Goal: Find specific page/section: Find specific page/section

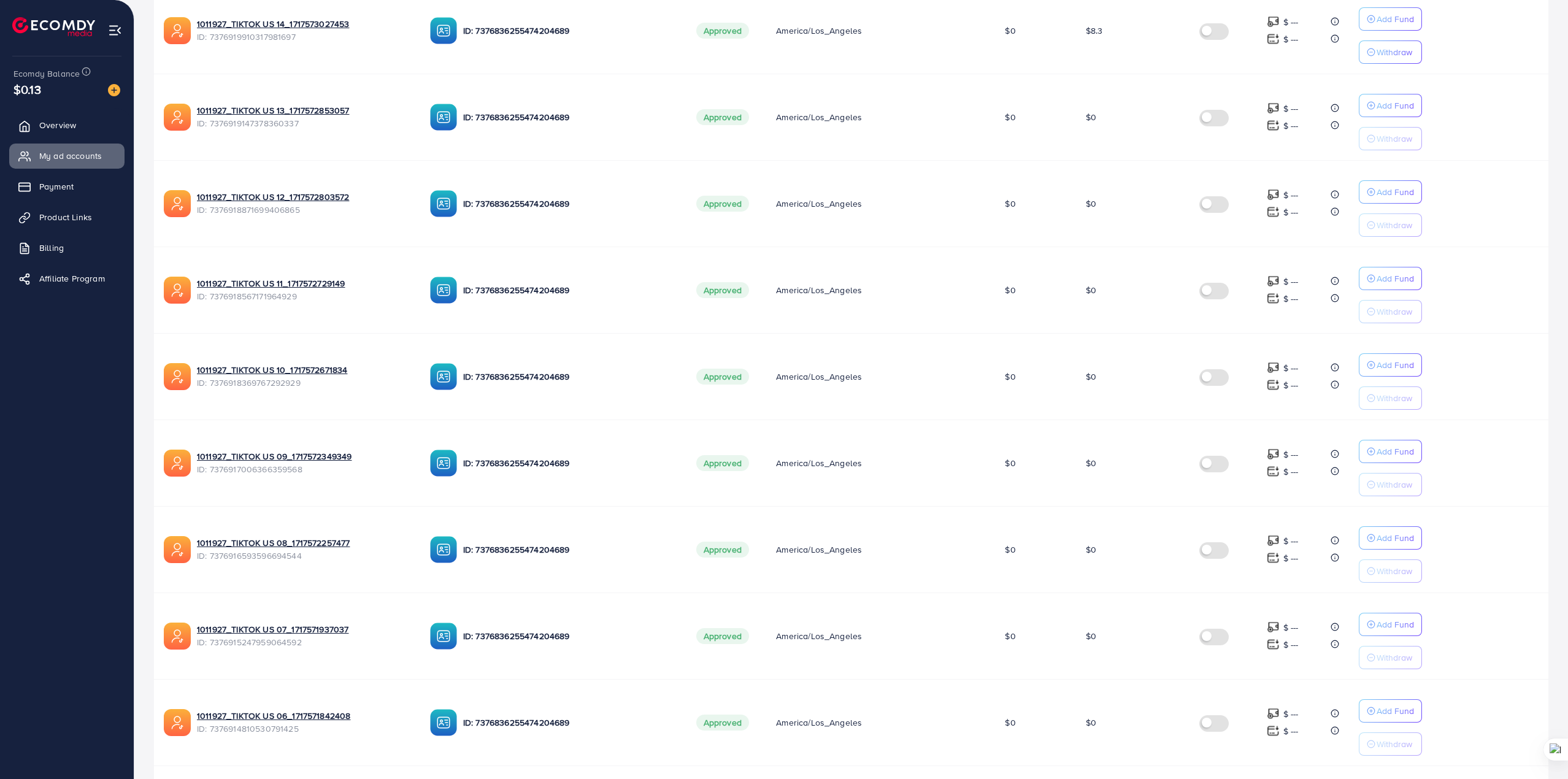
scroll to position [471, 0]
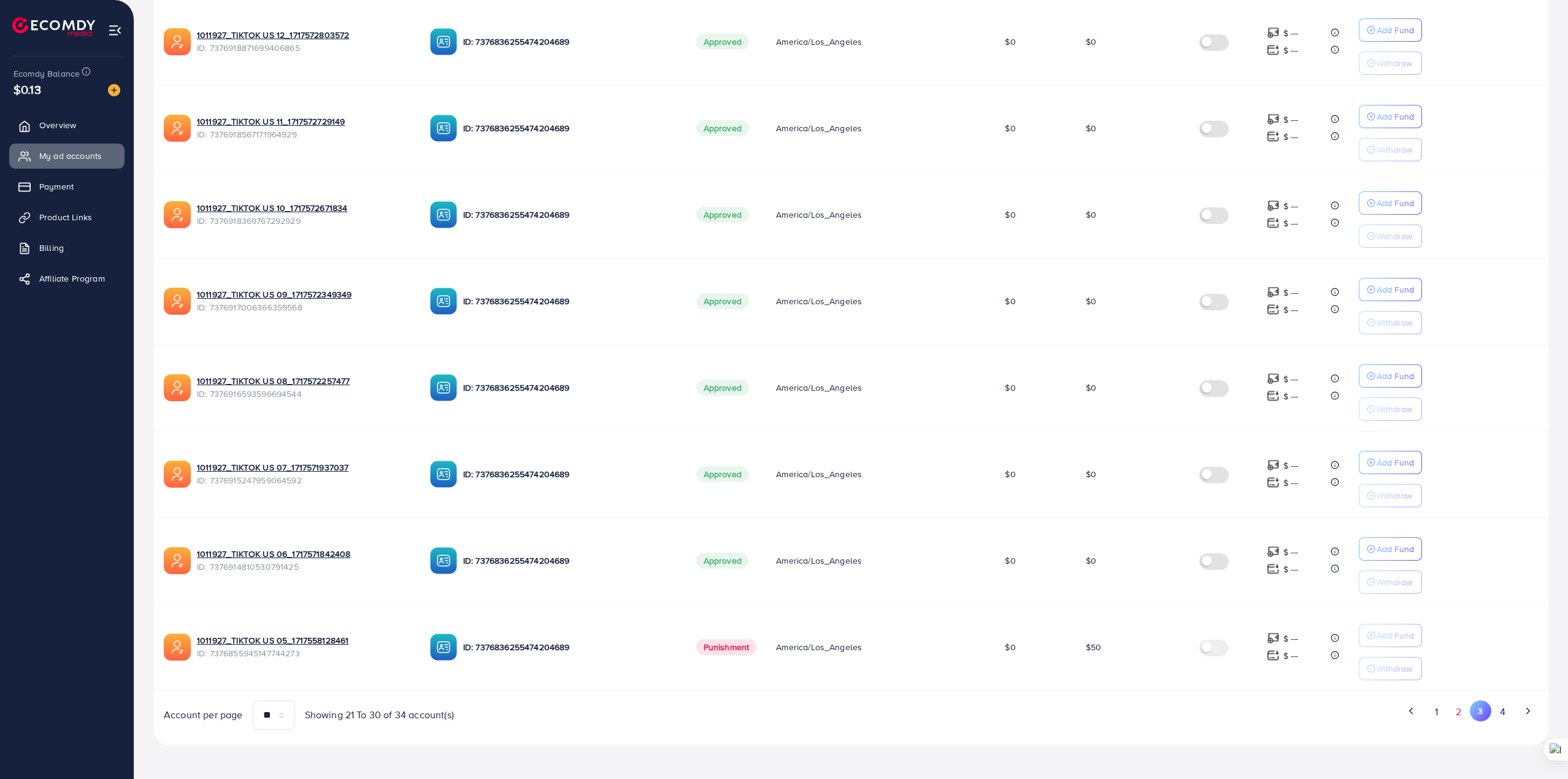
click at [1455, 715] on button "2" at bounding box center [1459, 712] width 22 height 23
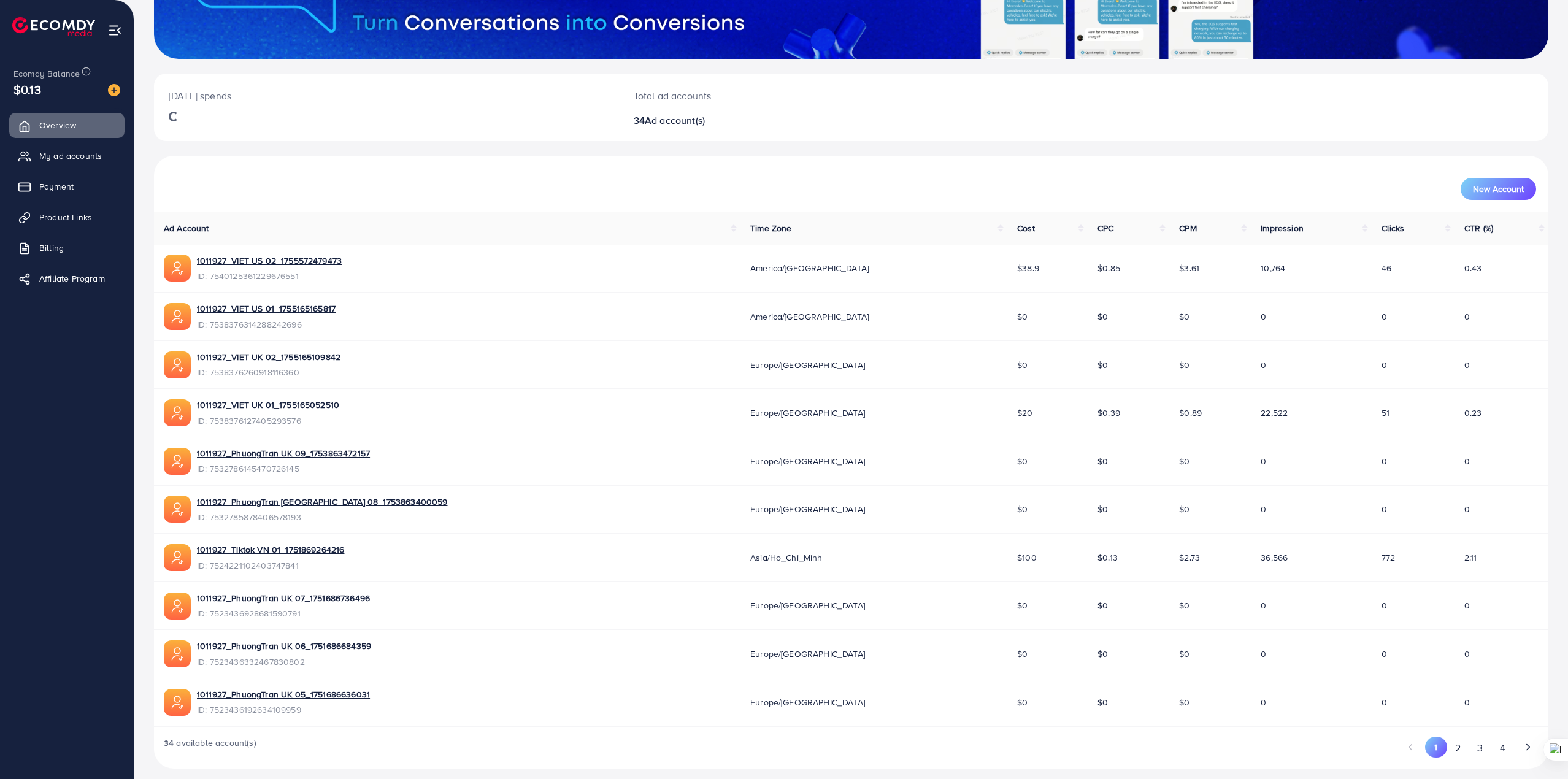
scroll to position [194, 0]
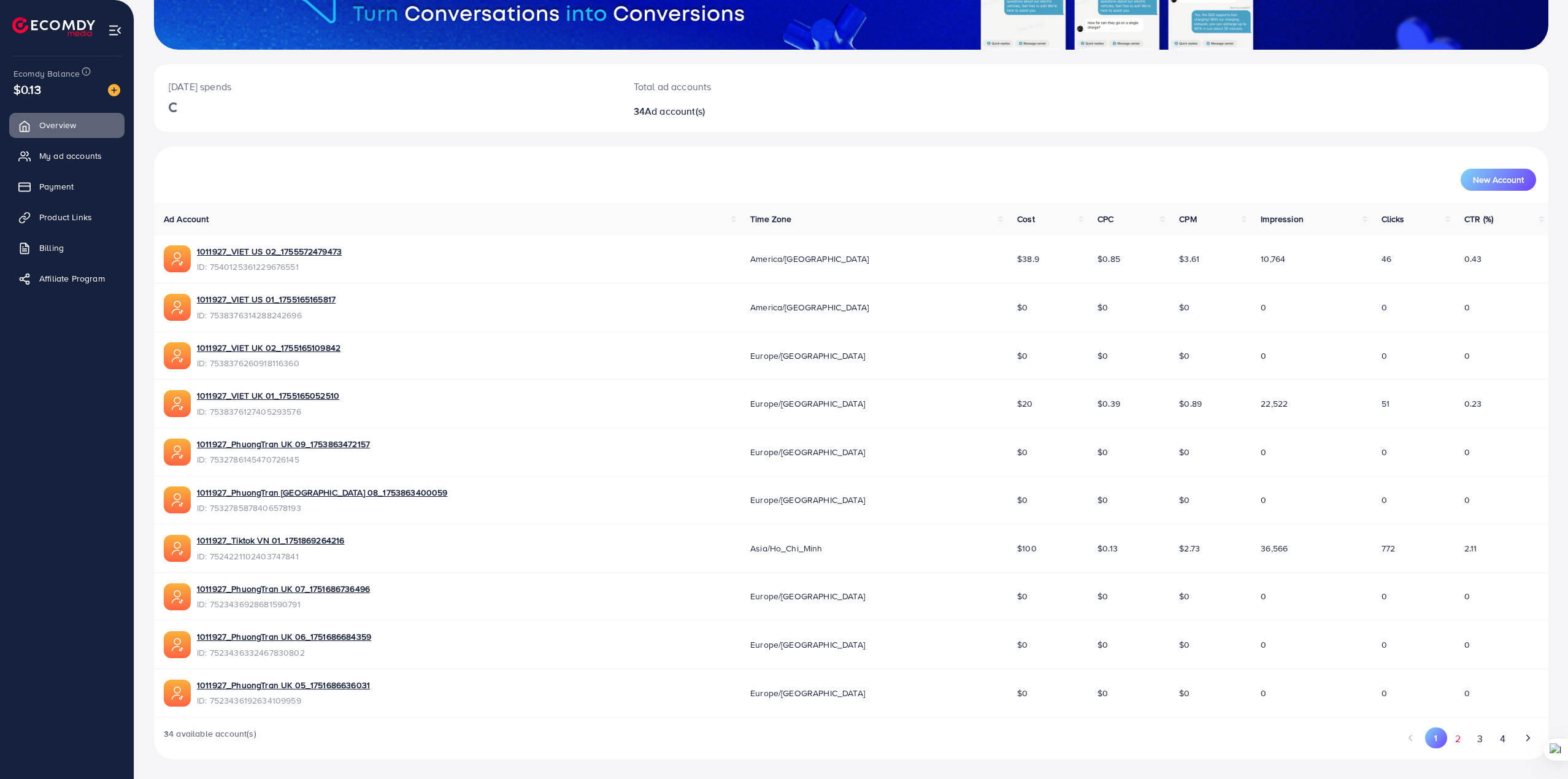
click at [1453, 737] on button "2" at bounding box center [1458, 739] width 22 height 23
click at [22, 147] on link "My ad accounts" at bounding box center [67, 156] width 115 height 25
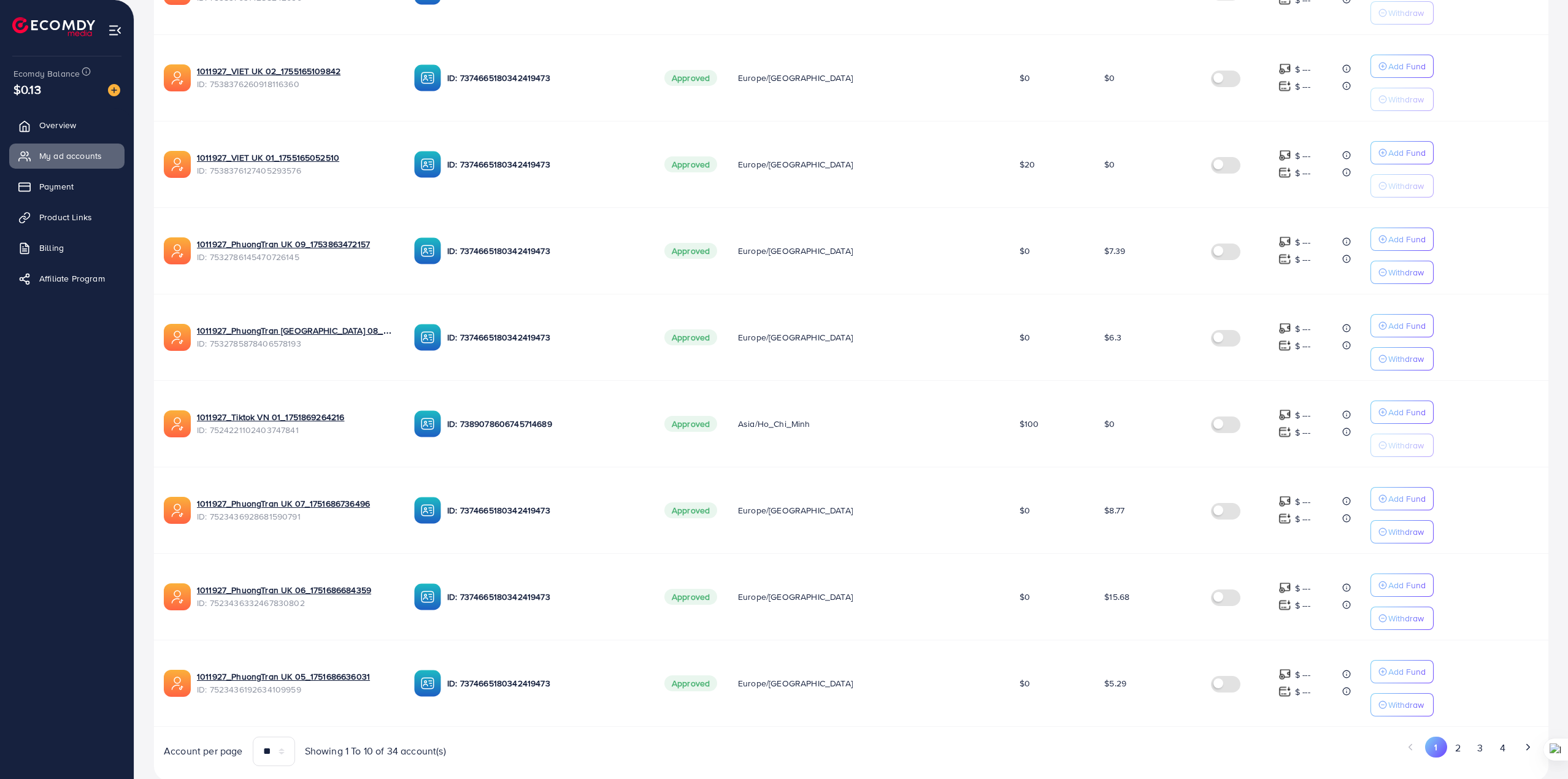
scroll to position [471, 0]
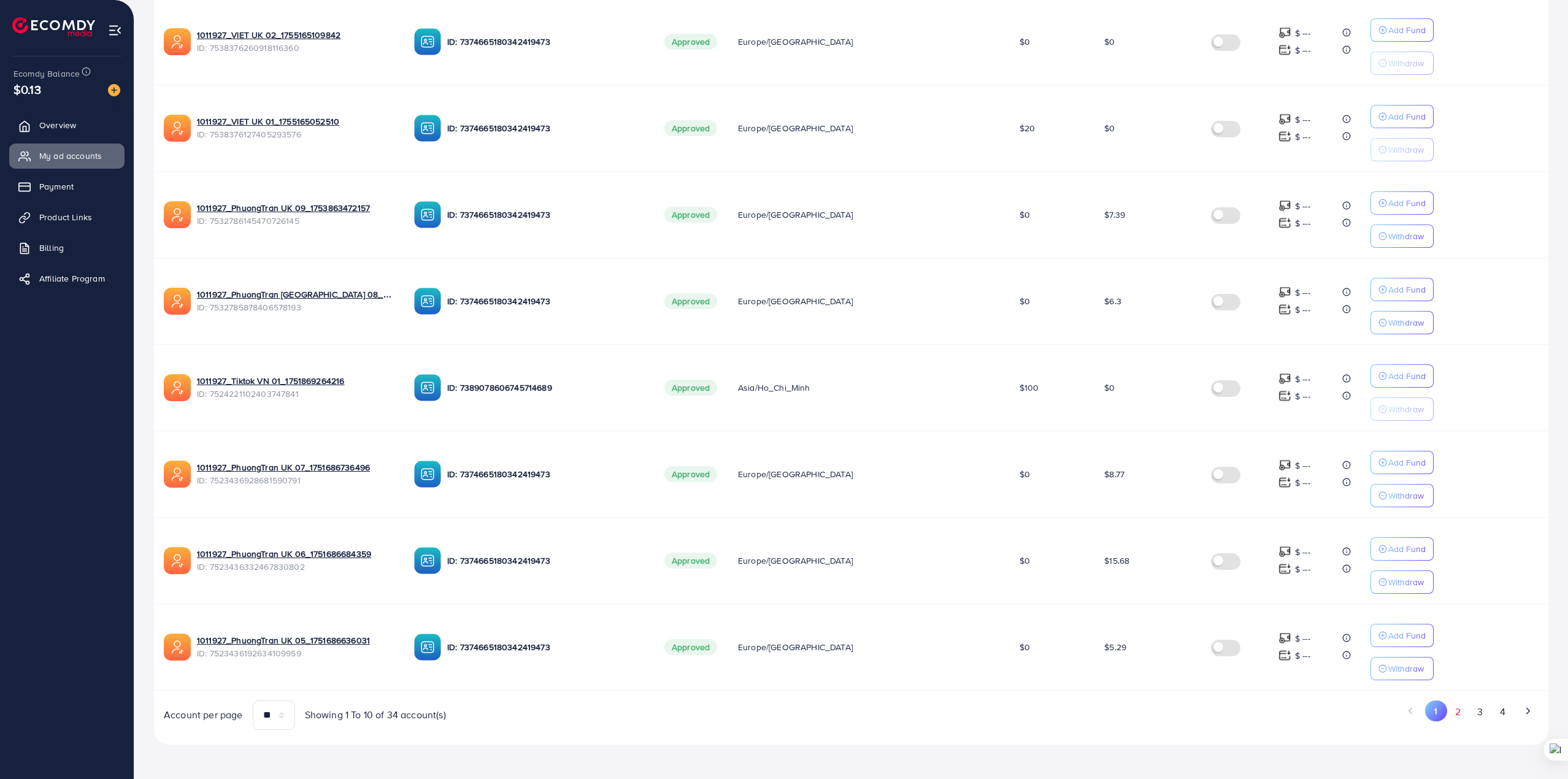
click at [1461, 711] on button "2" at bounding box center [1458, 712] width 22 height 23
click at [1480, 711] on button "3" at bounding box center [1480, 712] width 22 height 23
